Goal: Use online tool/utility: Use online tool/utility

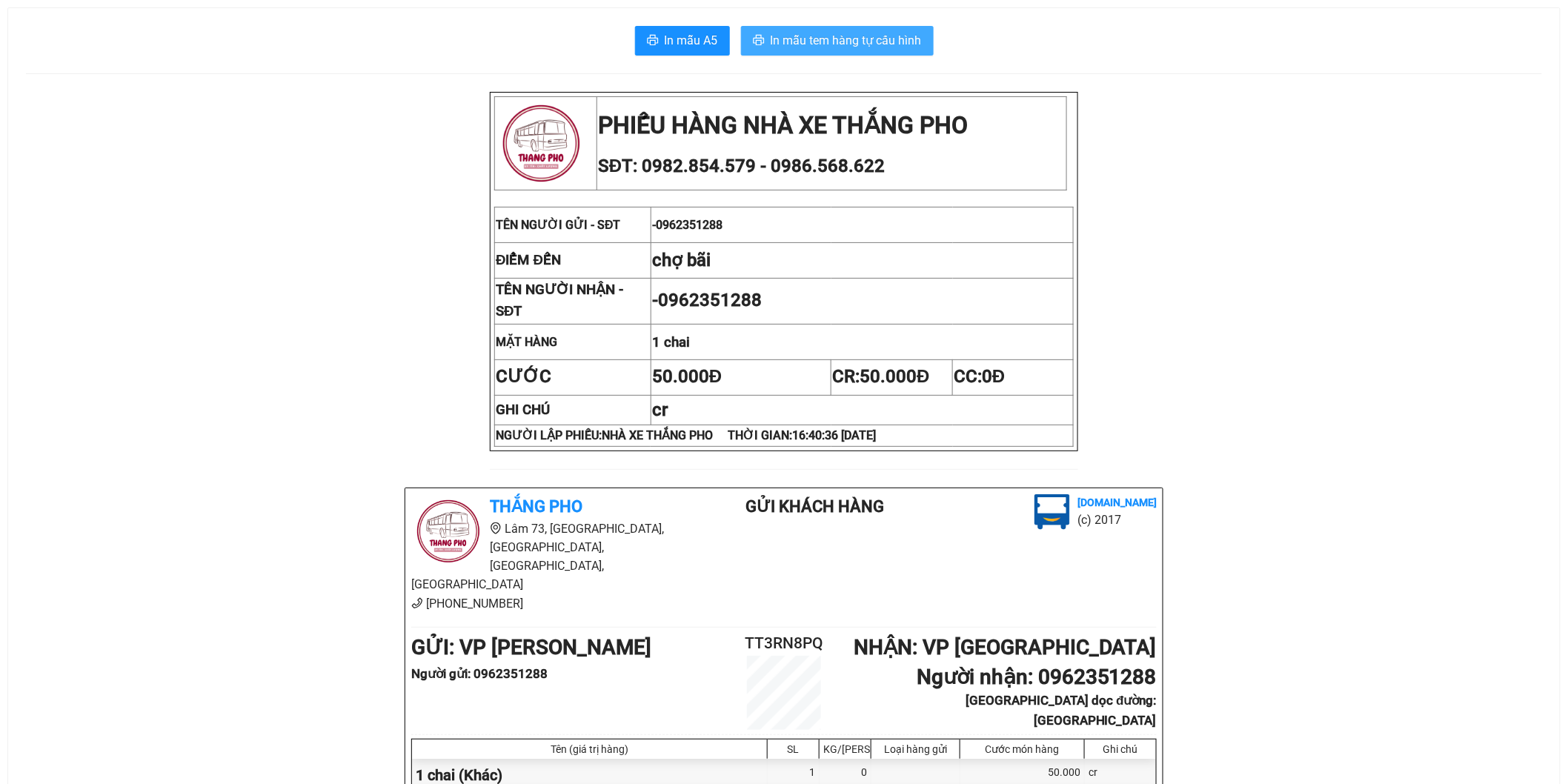
click at [815, 46] on span "In mẫu tem hàng tự cấu hình" at bounding box center [845, 40] width 151 height 18
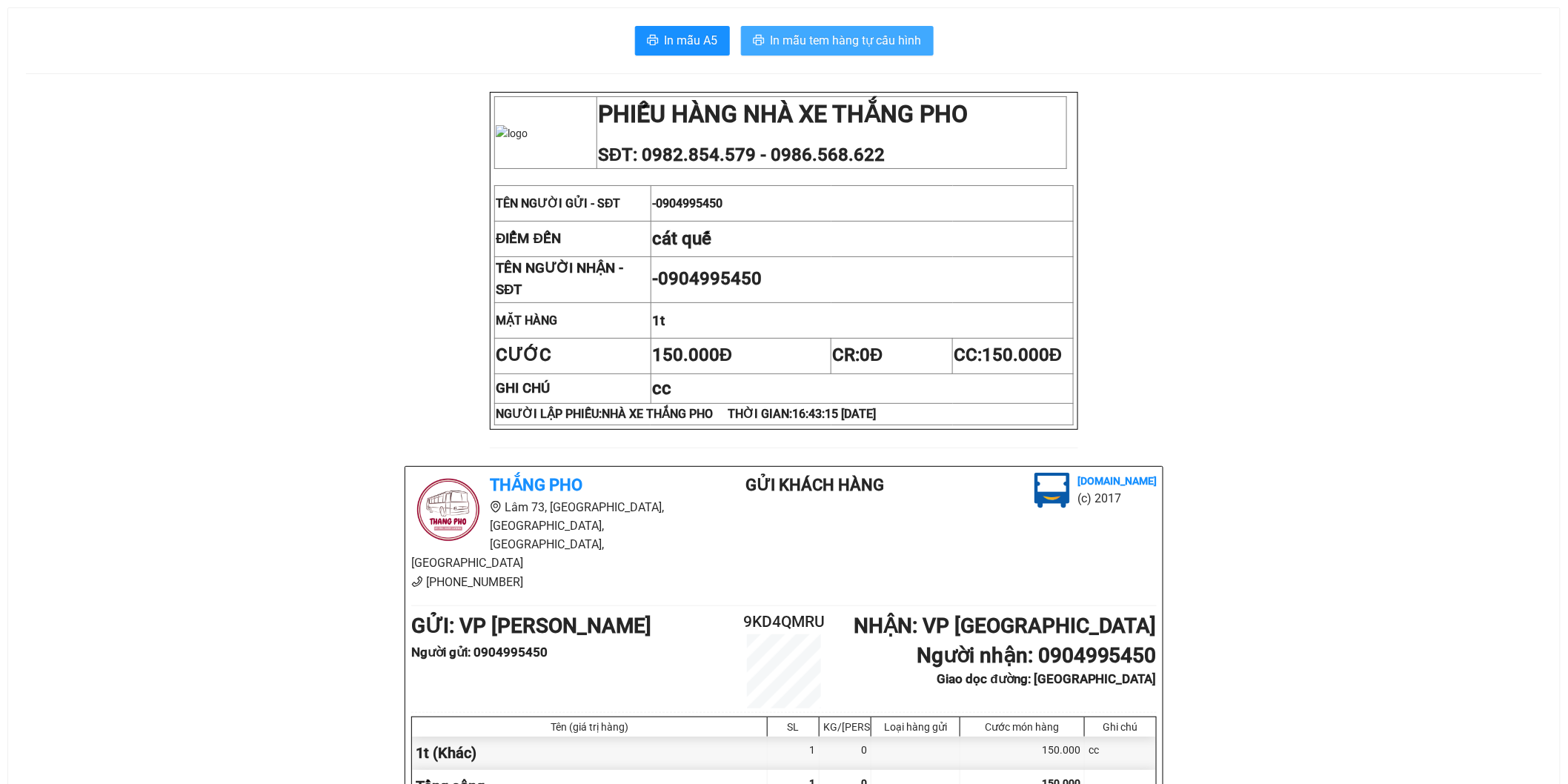
click at [852, 38] on span "In mẫu tem hàng tự cấu hình" at bounding box center [845, 40] width 151 height 18
